Goal: Task Accomplishment & Management: Manage account settings

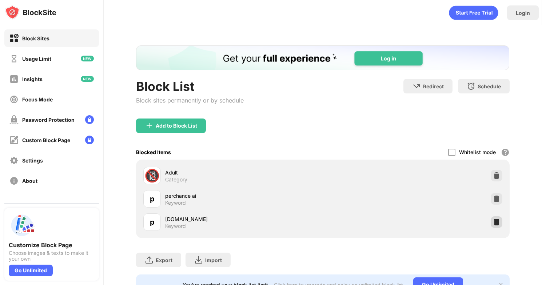
click at [493, 221] on img at bounding box center [496, 221] width 7 height 7
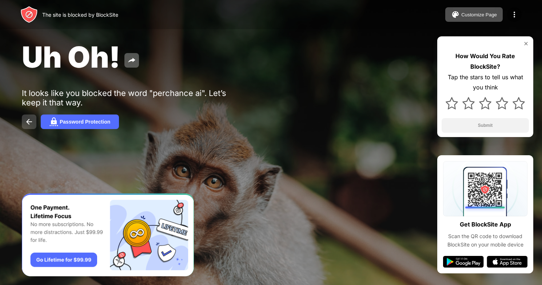
click at [28, 122] on img at bounding box center [29, 121] width 9 height 9
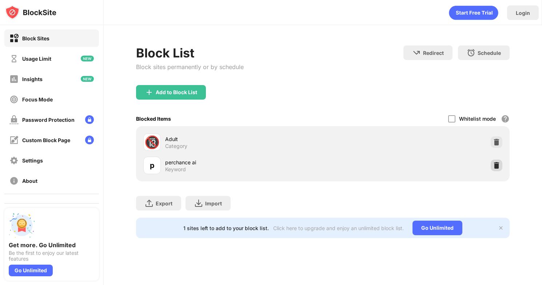
click at [495, 164] on img at bounding box center [496, 165] width 7 height 7
